Goal: Book appointment/travel/reservation

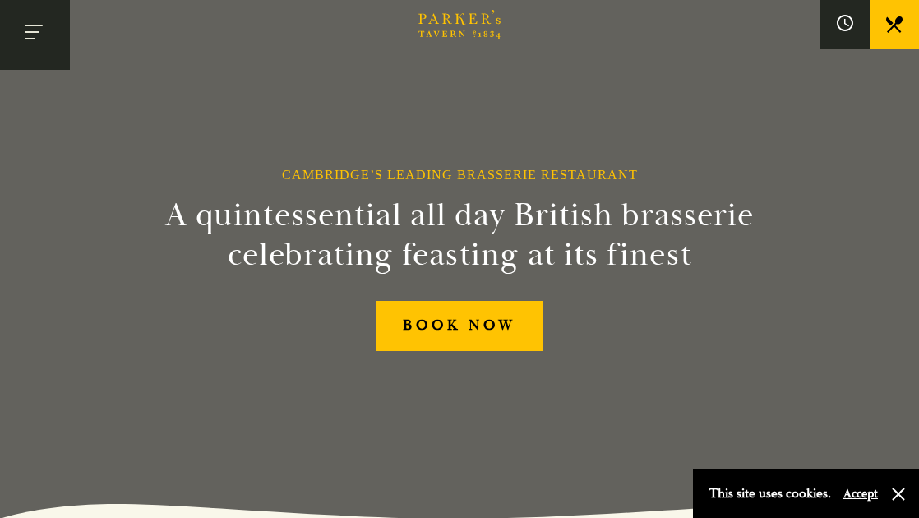
click at [46, 35] on button "Toggle navigation" at bounding box center [35, 35] width 70 height 70
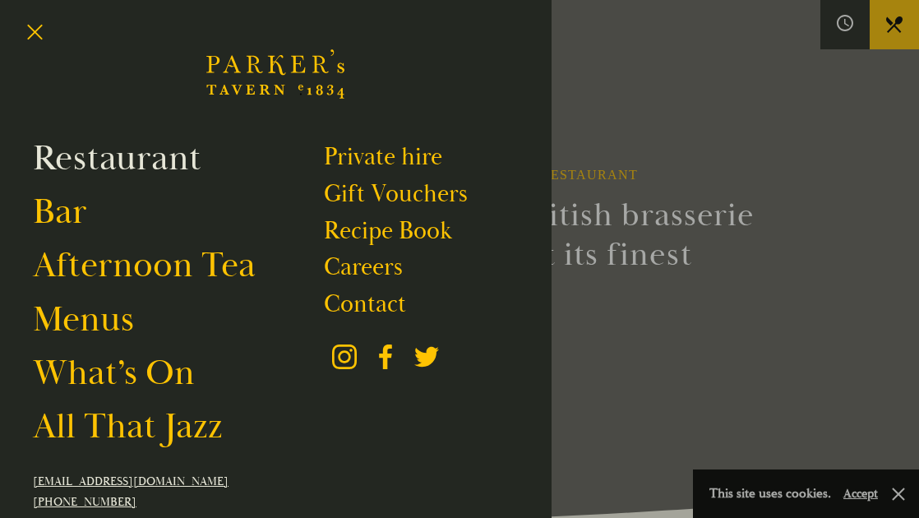
click at [137, 160] on link "Restaurant" at bounding box center [117, 158] width 169 height 44
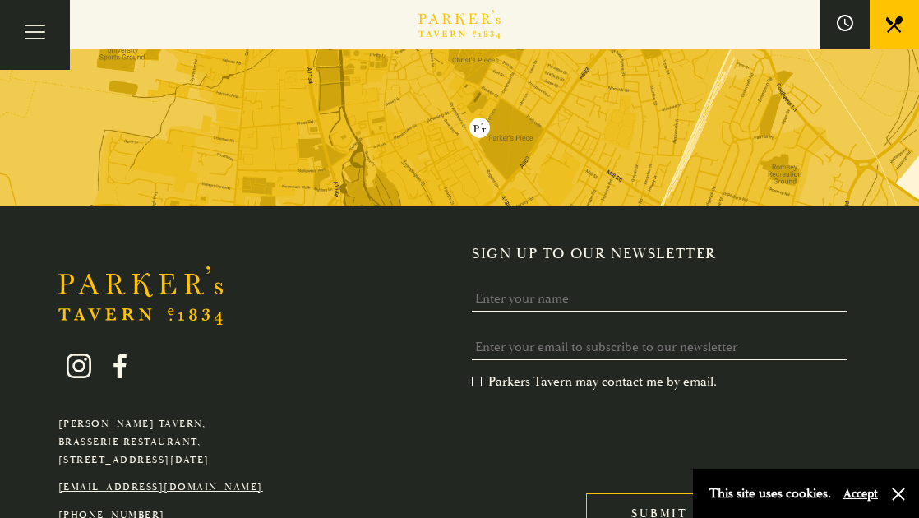
scroll to position [2878, 0]
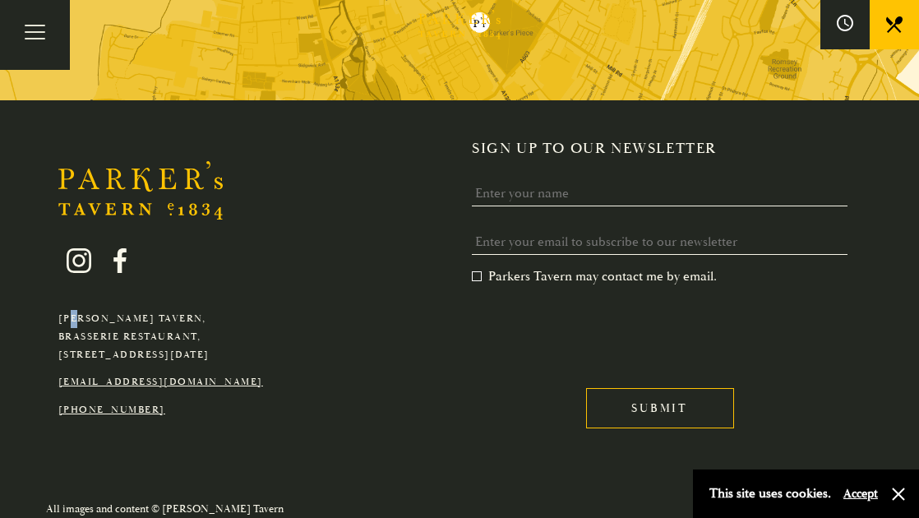
drag, startPoint x: 64, startPoint y: 315, endPoint x: 74, endPoint y: 312, distance: 10.2
click at [74, 312] on p "Parker's Tavern, Brasserie Restaurant, Regent Street, Cambridge, CB2 1AD" at bounding box center [160, 336] width 205 height 53
drag, startPoint x: 279, startPoint y: 344, endPoint x: 73, endPoint y: 308, distance: 208.6
click at [66, 310] on div "Parker's Tavern, Brasserie Restaurant, Regent Street, Cambridge, CB2 1AD hello@…" at bounding box center [160, 321] width 229 height 195
click at [67, 312] on p "Parker's Tavern, Brasserie Restaurant, Regent Street, Cambridge, CB2 1AD" at bounding box center [160, 336] width 205 height 53
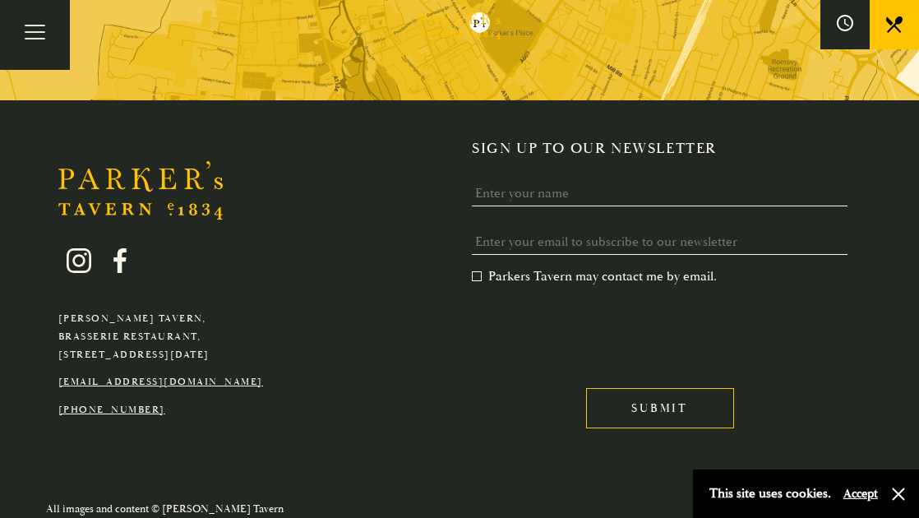
drag, startPoint x: 59, startPoint y: 310, endPoint x: 258, endPoint y: 340, distance: 201.2
click at [263, 343] on p "Parker's Tavern, Brasserie Restaurant, Regent Street, Cambridge, CB2 1AD" at bounding box center [160, 336] width 205 height 53
copy p "Parker's Tavern, Brasserie Restaurant, Regent Street, Cambridge, CB2 1AD"
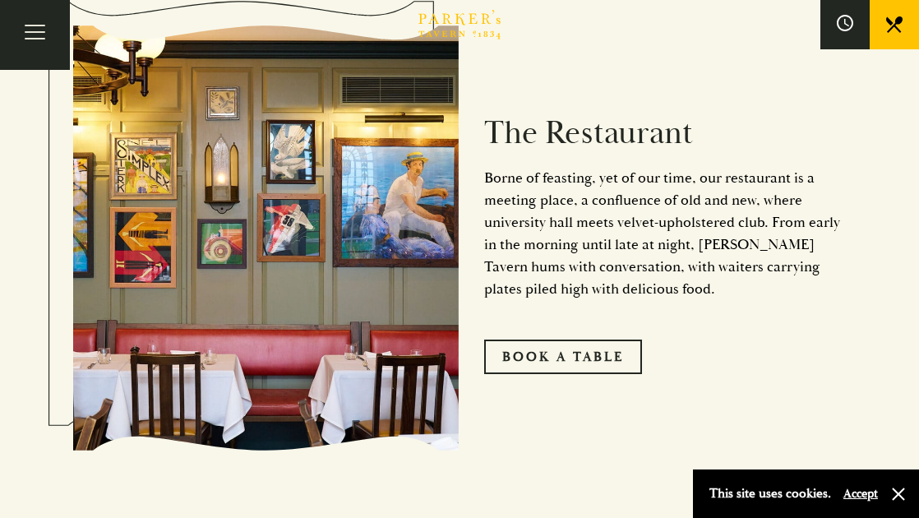
scroll to position [740, 0]
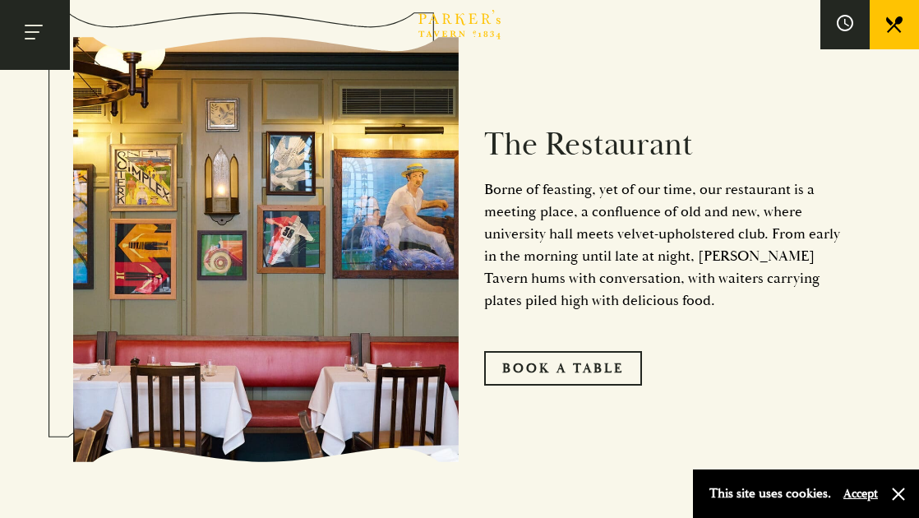
click at [16, 32] on button "Toggle navigation" at bounding box center [35, 35] width 70 height 70
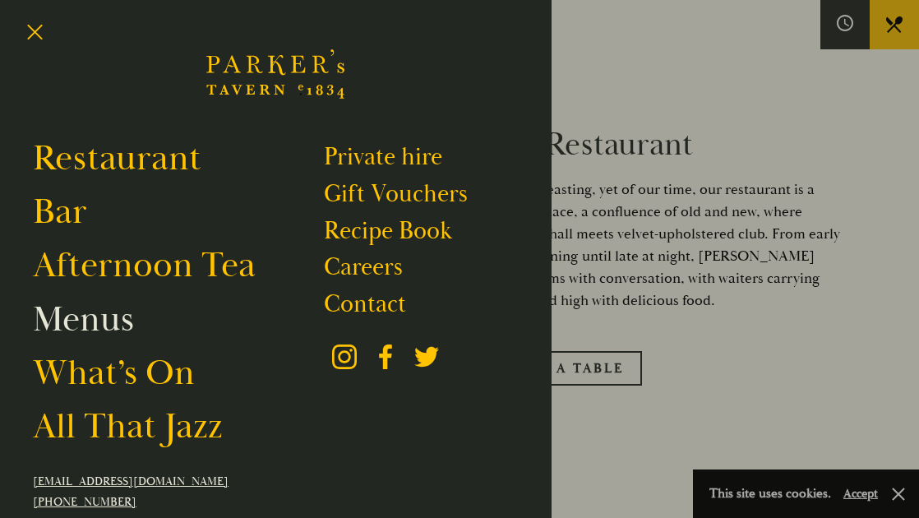
click at [94, 330] on link "Menus" at bounding box center [83, 320] width 101 height 44
click at [30, 24] on button "Toggle navigation" at bounding box center [35, 35] width 70 height 70
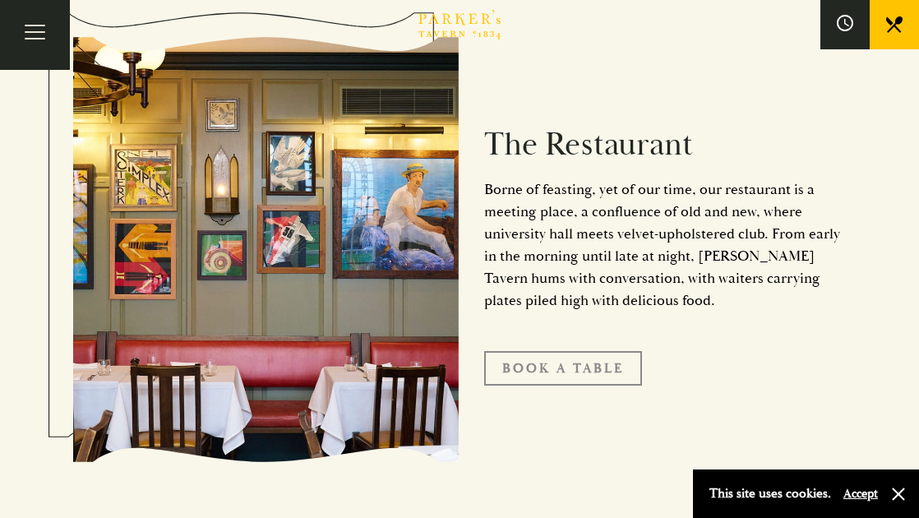
click at [557, 383] on link "Book A Table" at bounding box center [563, 368] width 158 height 35
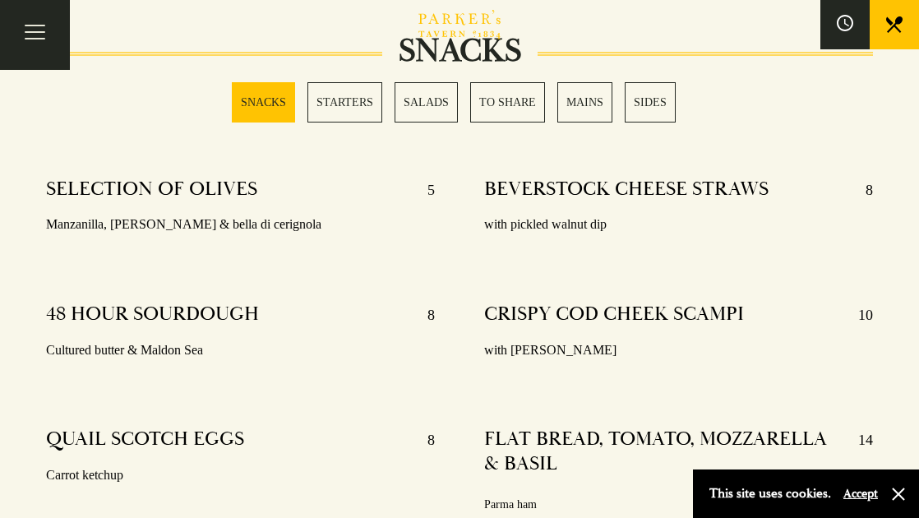
scroll to position [740, 0]
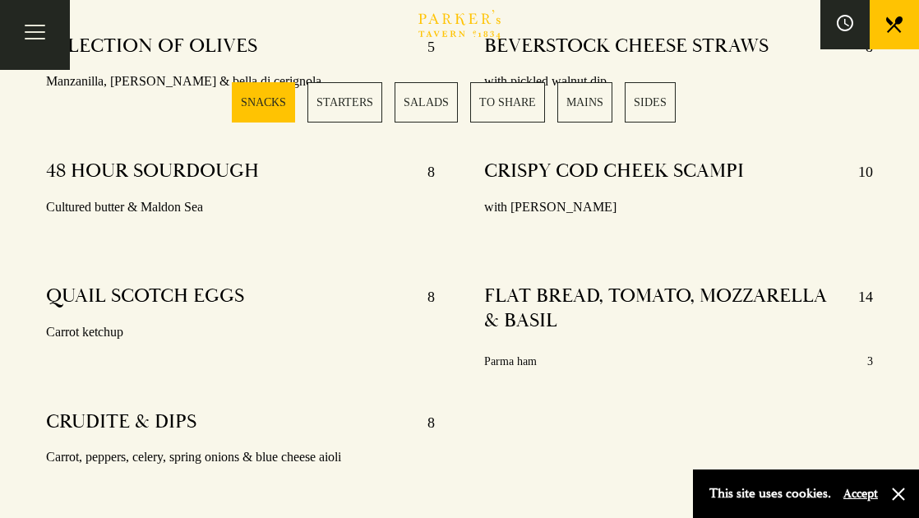
click at [589, 104] on link "MAINS" at bounding box center [584, 102] width 55 height 40
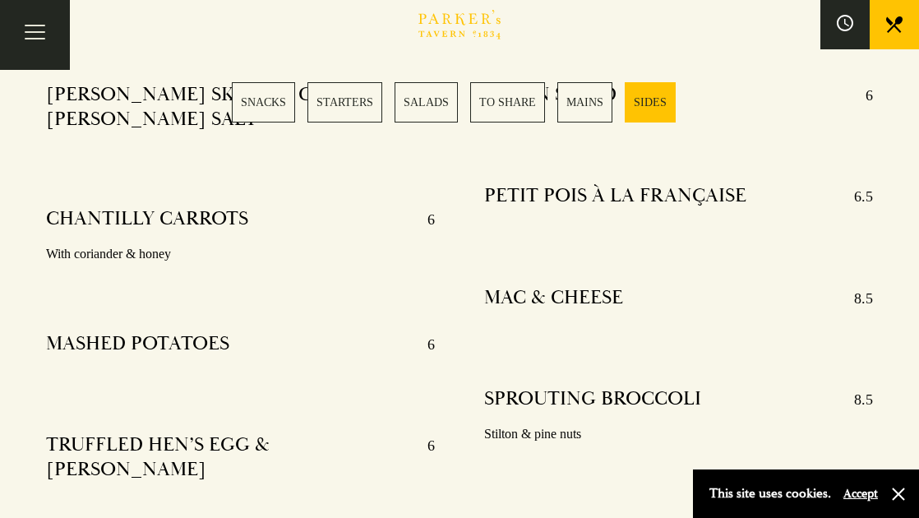
scroll to position [4410, 0]
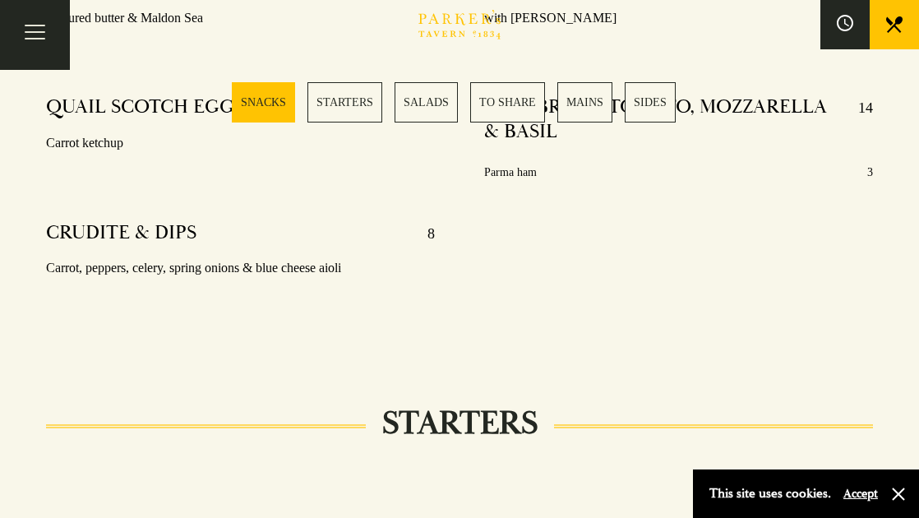
scroll to position [832, 0]
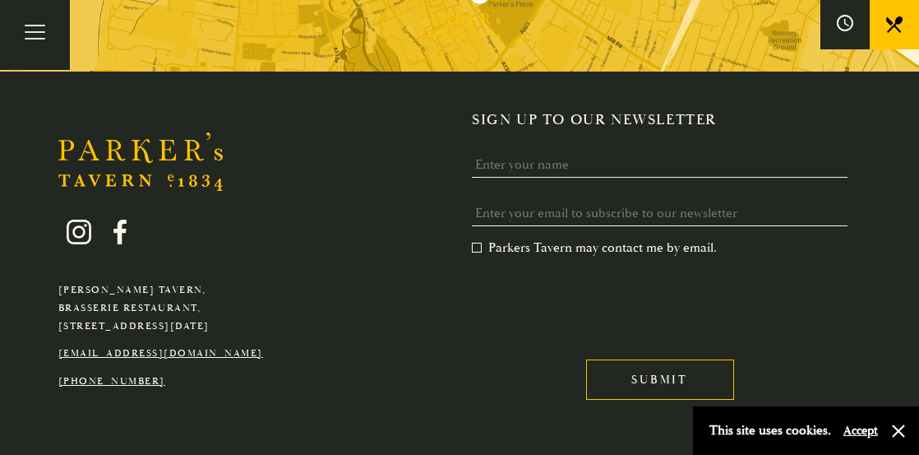
scroll to position [2879, 0]
